Goal: Information Seeking & Learning: Find specific fact

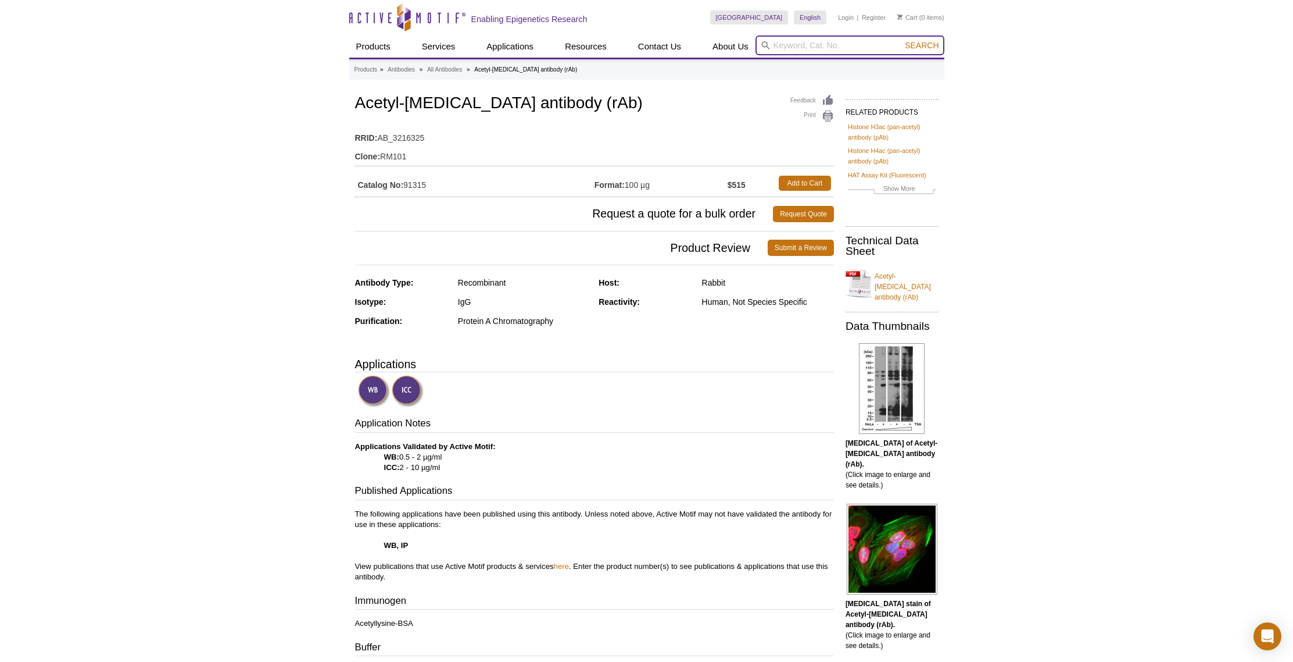
click at [809, 46] on input "search" at bounding box center [850, 45] width 189 height 20
type input "histone"
click at [902, 40] on button "Search" at bounding box center [922, 45] width 41 height 10
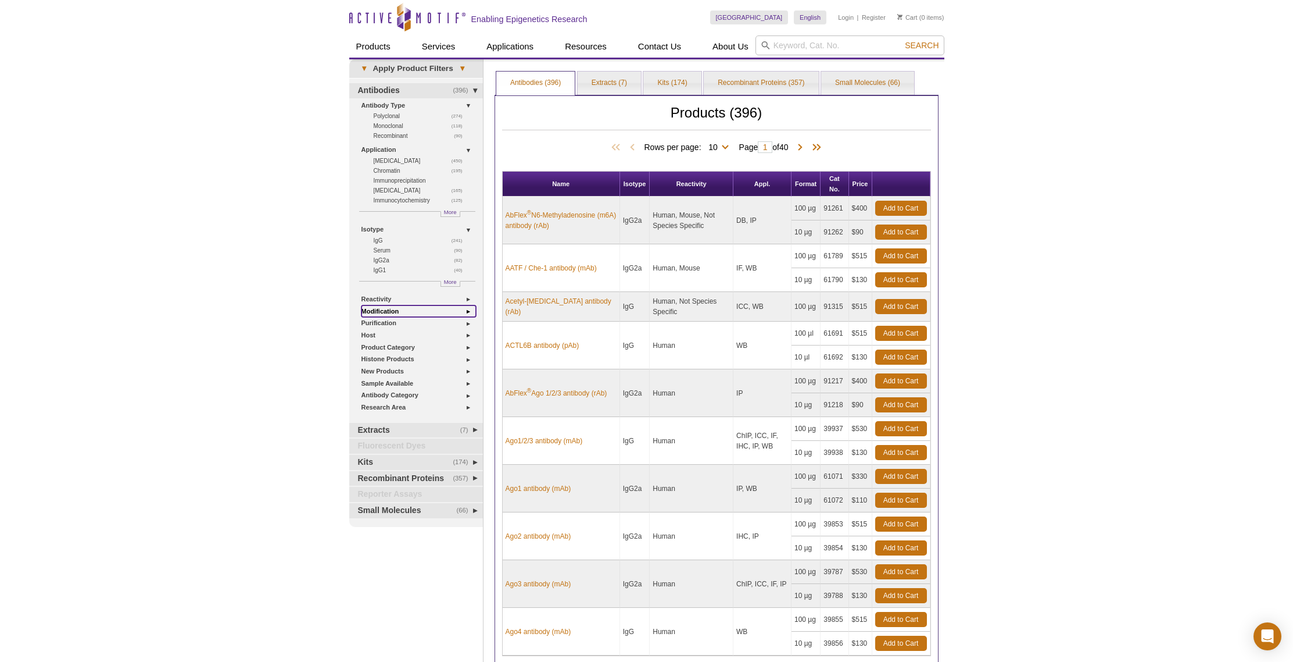
click at [385, 311] on link "Modification" at bounding box center [419, 311] width 115 height 12
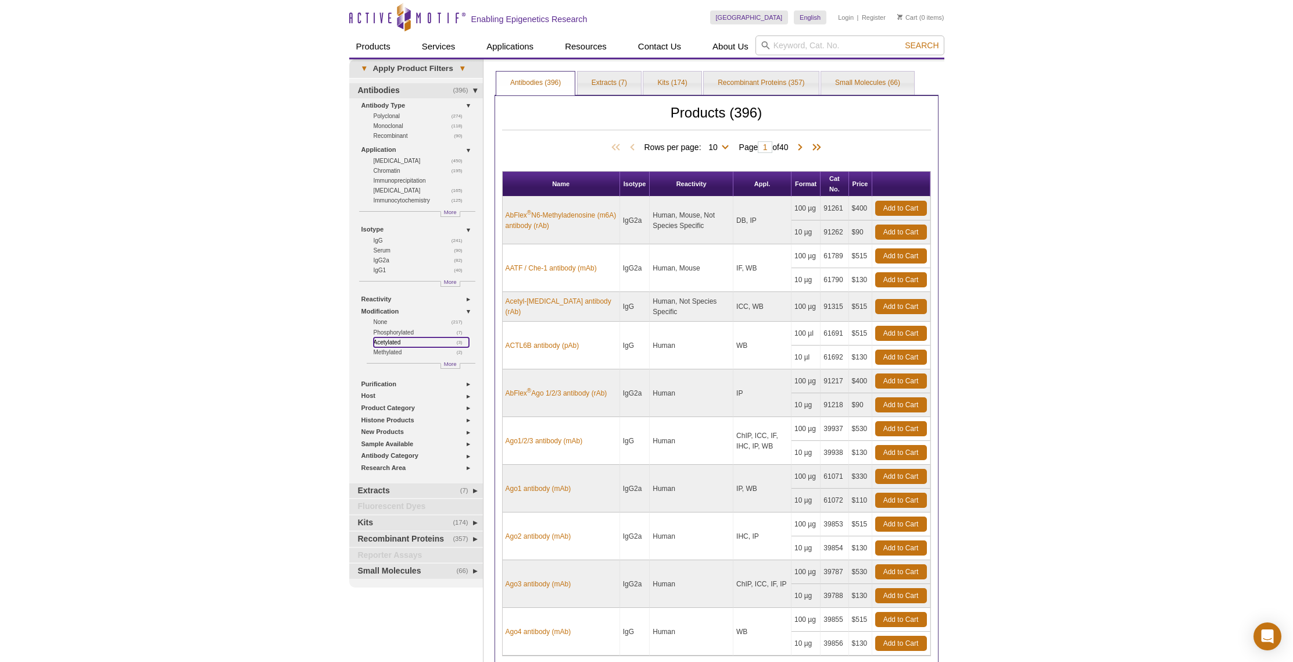
click at [387, 342] on link "(3) Acetylated" at bounding box center [421, 342] width 95 height 10
